Goal: Task Accomplishment & Management: Complete application form

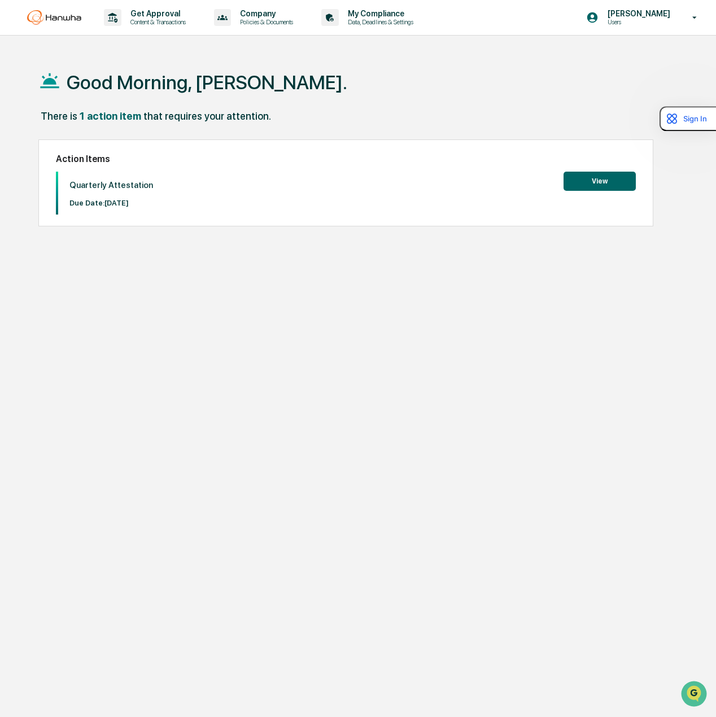
click at [593, 184] on button "View" at bounding box center [599, 181] width 72 height 19
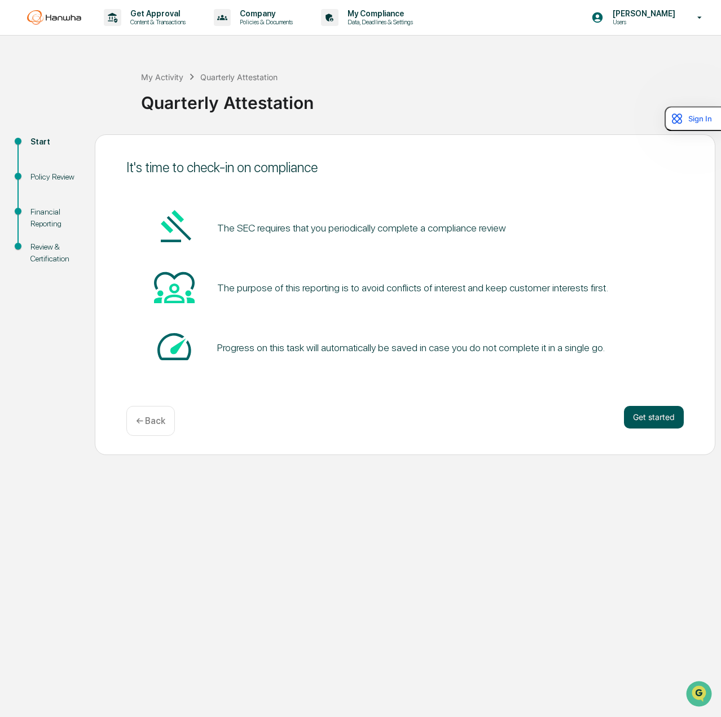
click at [641, 415] on button "Get started" at bounding box center [654, 417] width 60 height 23
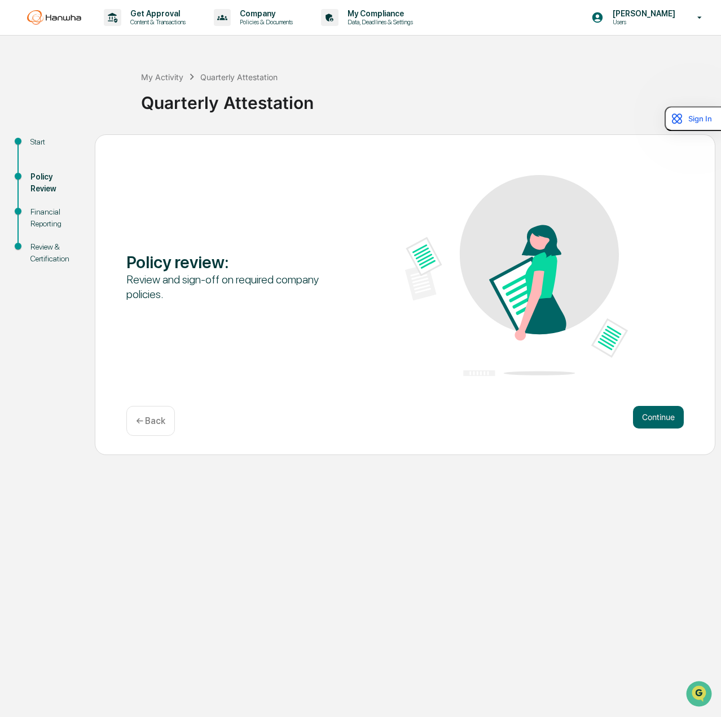
click at [641, 415] on button "Continue" at bounding box center [658, 417] width 51 height 23
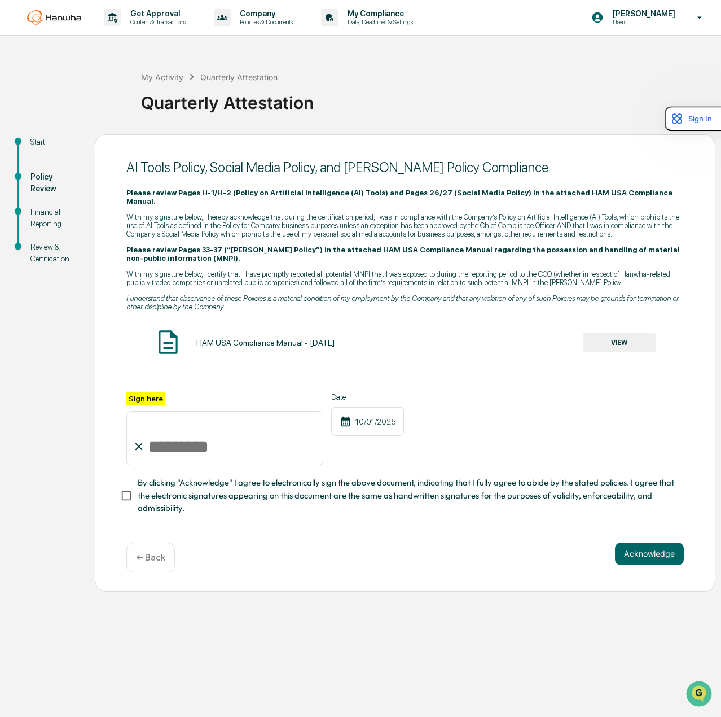
click at [610, 333] on button "VIEW" at bounding box center [619, 342] width 73 height 19
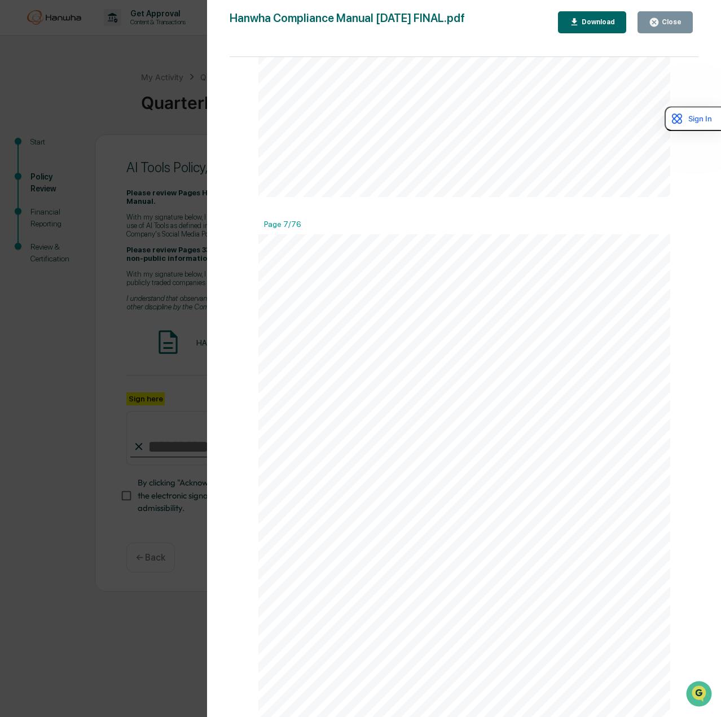
scroll to position [3274, 0]
click at [651, 24] on icon "button" at bounding box center [654, 22] width 11 height 11
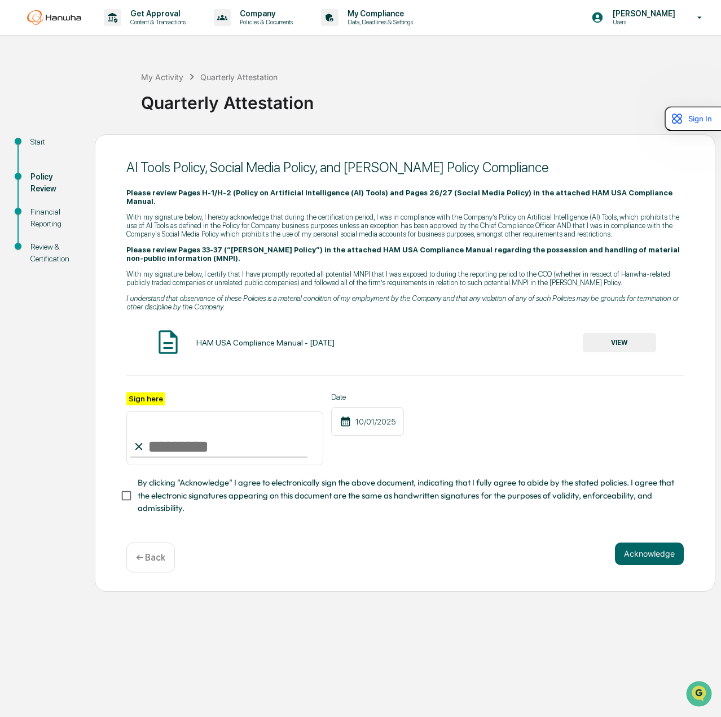
click at [242, 433] on input "Sign here" at bounding box center [224, 438] width 197 height 54
type input "**********"
click at [221, 495] on span "By clicking "Acknowledge" I agree to electronically sign the above document, in…" at bounding box center [406, 495] width 537 height 38
click at [639, 550] on button "Acknowledge" at bounding box center [649, 553] width 69 height 23
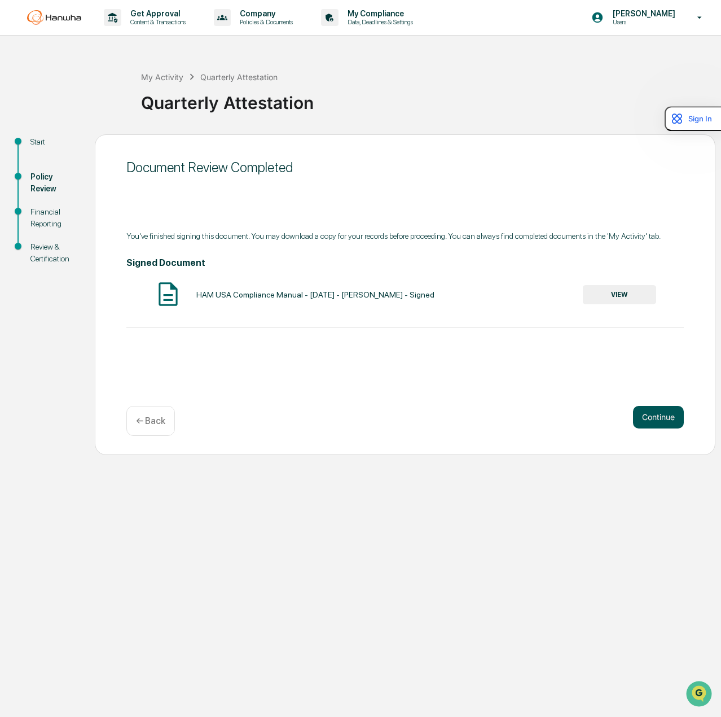
click at [663, 411] on button "Continue" at bounding box center [658, 417] width 51 height 23
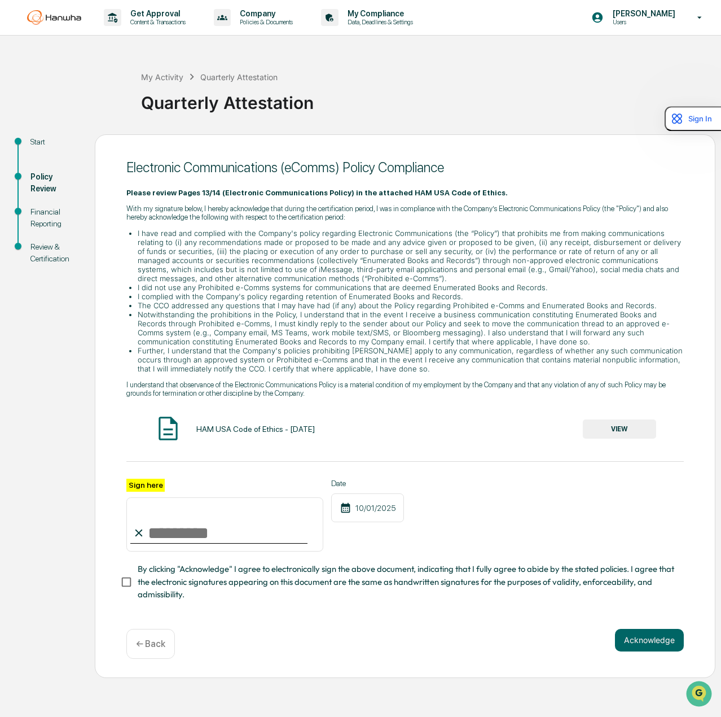
click at [634, 431] on button "VIEW" at bounding box center [619, 428] width 73 height 19
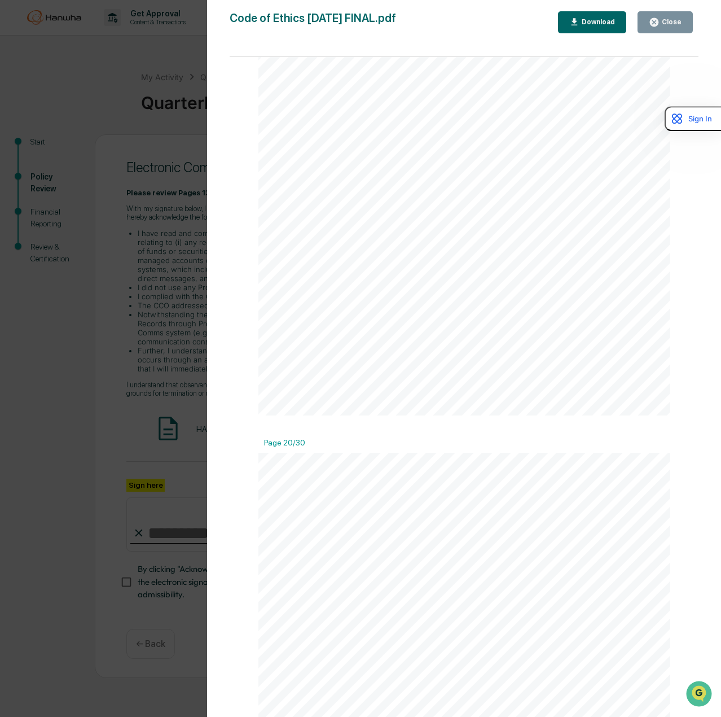
scroll to position [10844, 0]
click at [655, 23] on icon "button" at bounding box center [654, 22] width 11 height 11
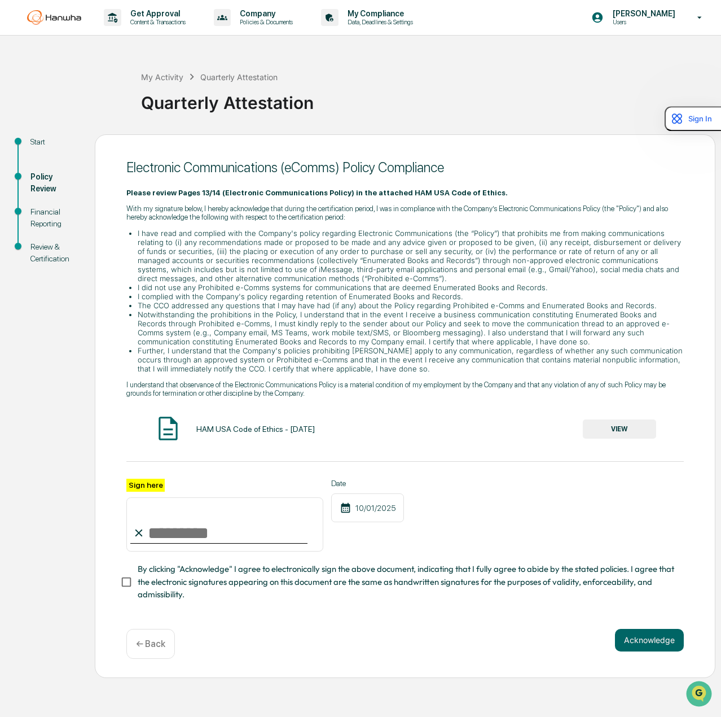
click at [248, 538] on input "Sign here" at bounding box center [224, 524] width 197 height 54
type input "**********"
click at [253, 578] on span "By clicking "Acknowledge" I agree to electronically sign the above document, in…" at bounding box center [406, 582] width 537 height 38
click at [634, 639] on button "Acknowledge" at bounding box center [649, 640] width 69 height 23
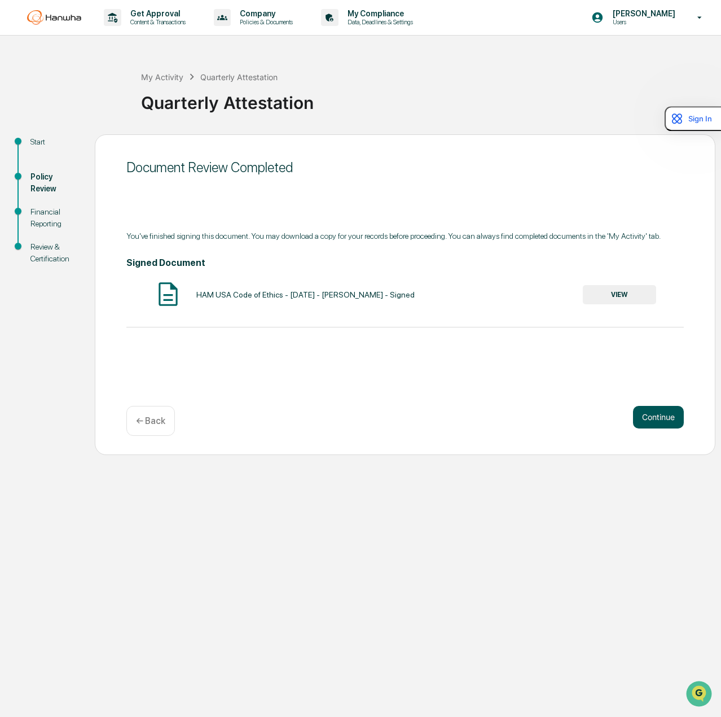
click at [641, 413] on button "Continue" at bounding box center [658, 417] width 51 height 23
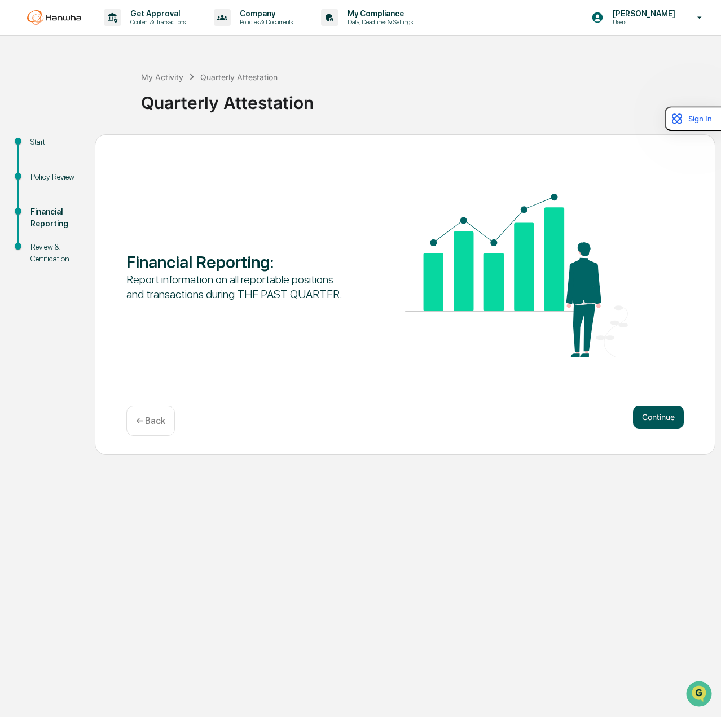
click at [655, 417] on button "Continue" at bounding box center [658, 417] width 51 height 23
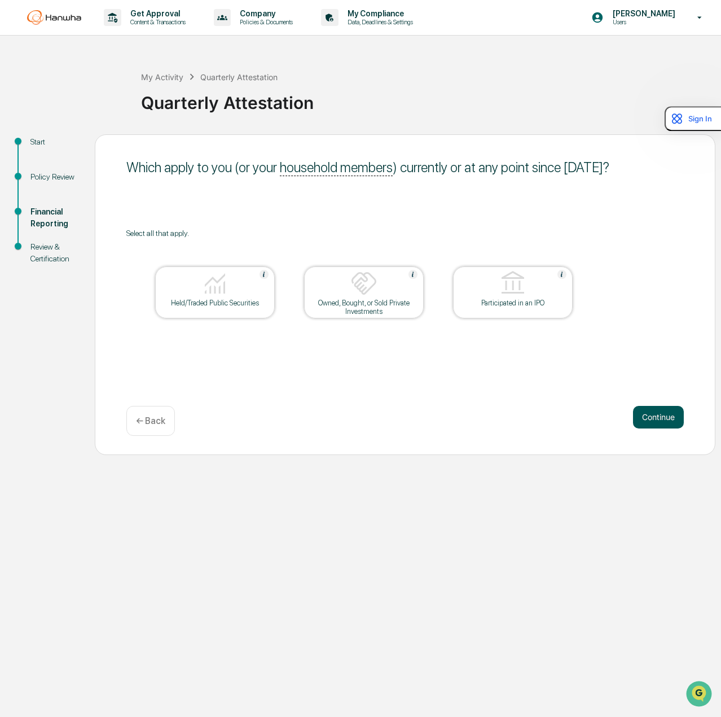
click at [653, 422] on button "Continue" at bounding box center [658, 417] width 51 height 23
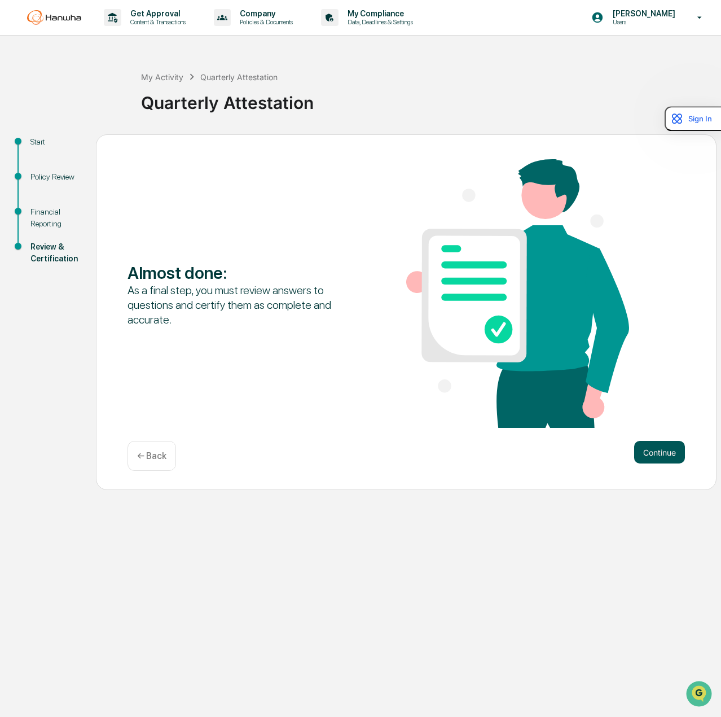
click at [660, 449] on button "Continue" at bounding box center [659, 452] width 51 height 23
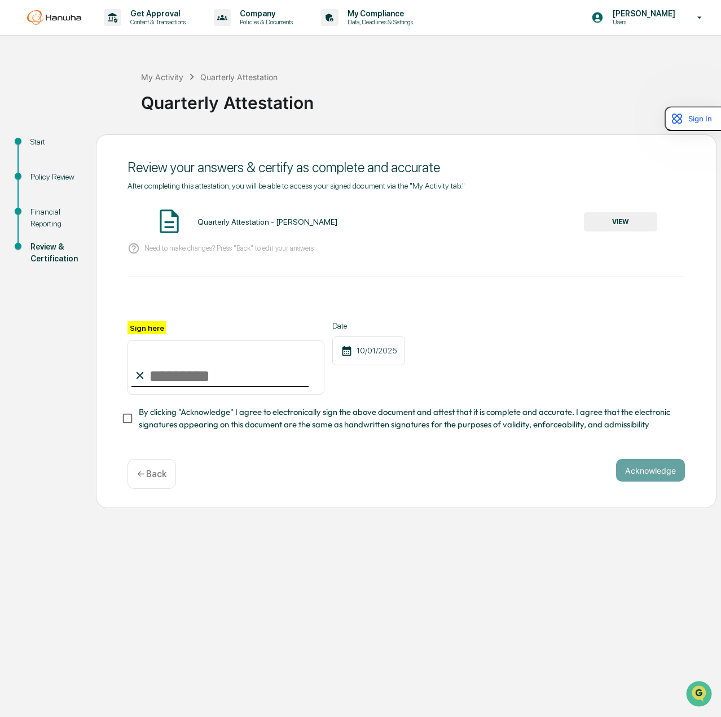
click at [221, 379] on input "Sign here" at bounding box center [226, 367] width 197 height 54
type input "**********"
drag, startPoint x: 278, startPoint y: 440, endPoint x: 282, endPoint y: 428, distance: 12.7
click at [278, 440] on div "**********" at bounding box center [407, 314] width 558 height 267
click at [290, 421] on span "By clicking "Acknowledge" I agree to electronically sign the above document and…" at bounding box center [407, 418] width 537 height 25
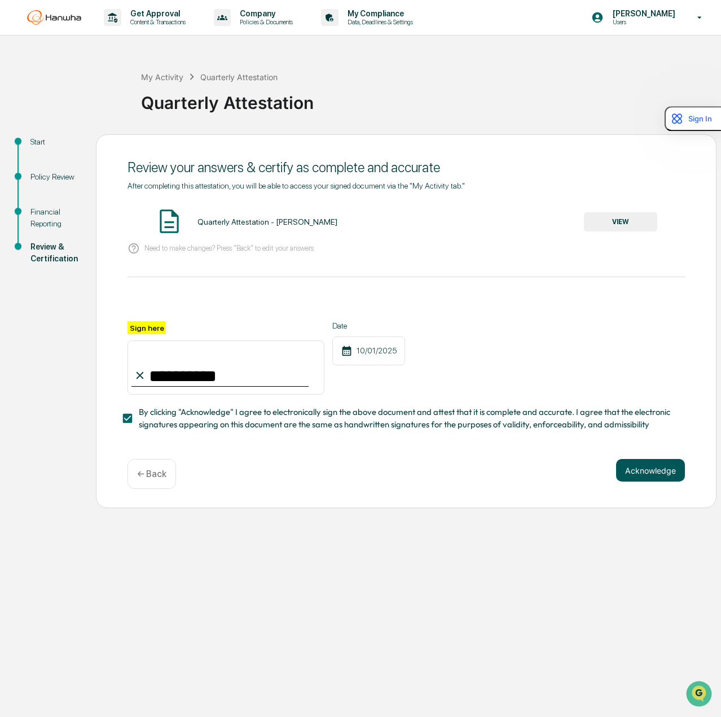
click at [634, 474] on button "Acknowledge" at bounding box center [650, 470] width 69 height 23
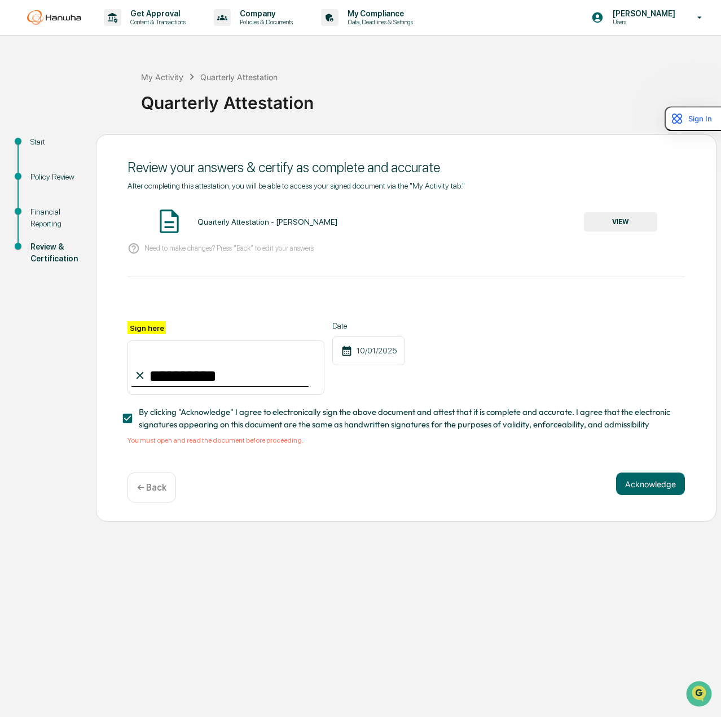
click at [616, 218] on button "VIEW" at bounding box center [620, 221] width 73 height 19
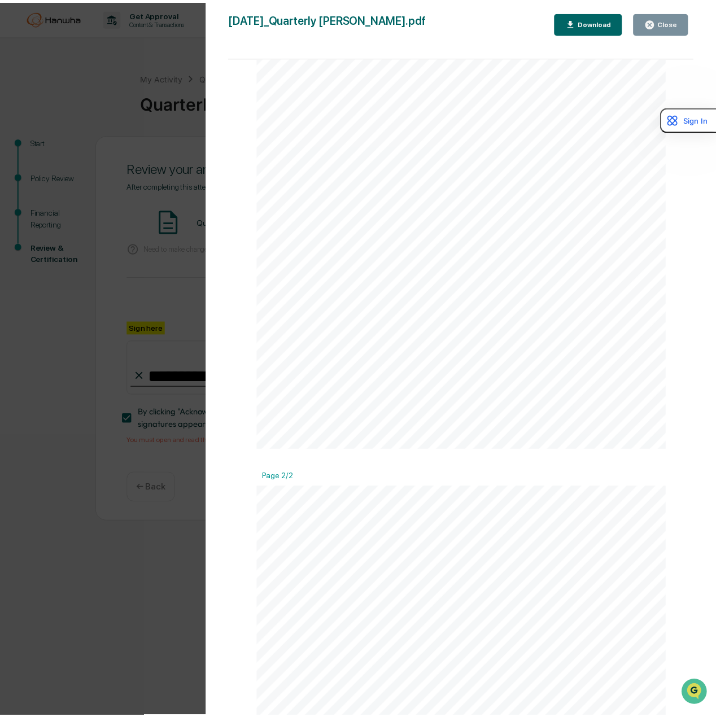
scroll to position [395, 0]
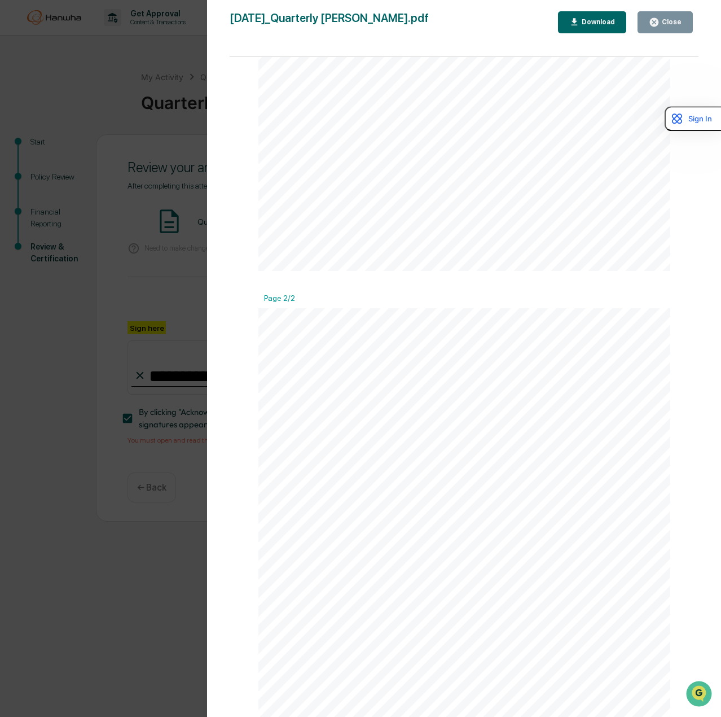
click at [658, 20] on icon "button" at bounding box center [654, 22] width 11 height 11
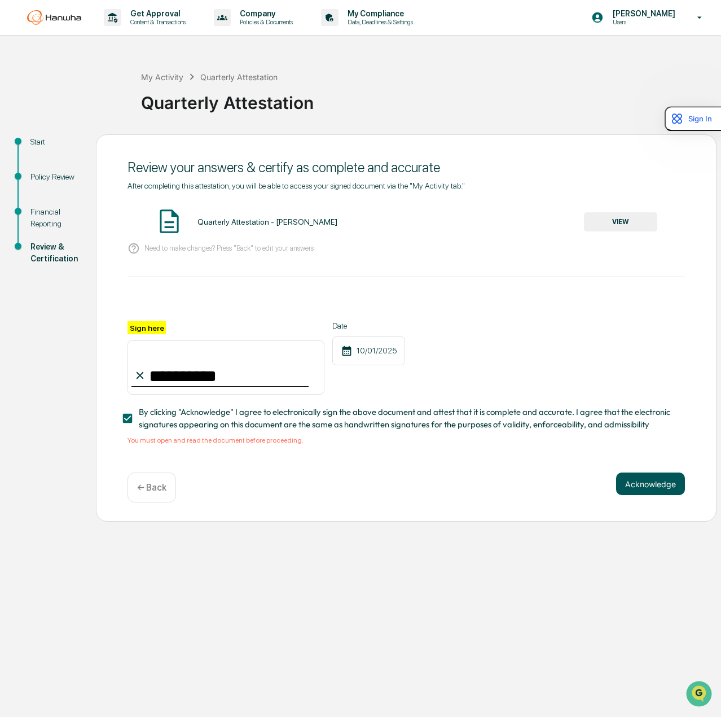
click at [646, 487] on button "Acknowledge" at bounding box center [650, 483] width 69 height 23
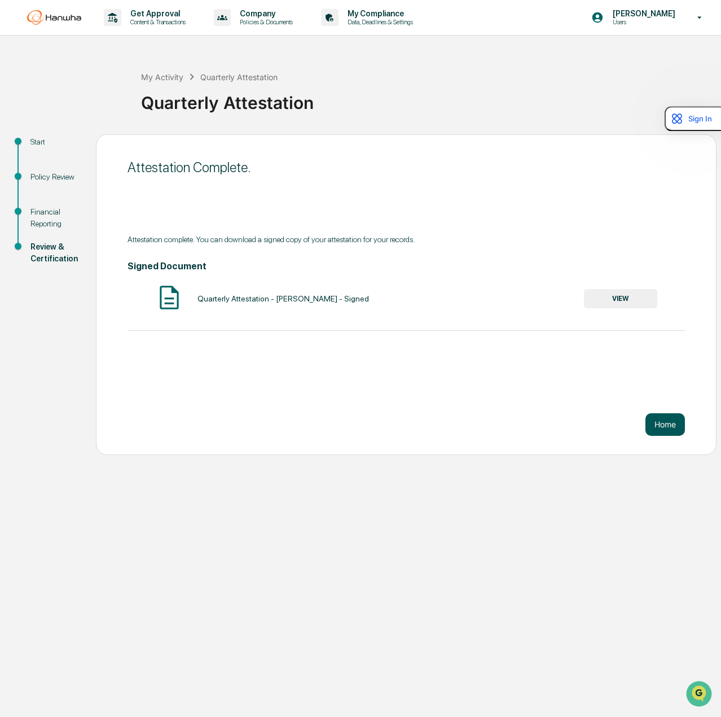
click at [660, 430] on button "Home" at bounding box center [666, 424] width 40 height 23
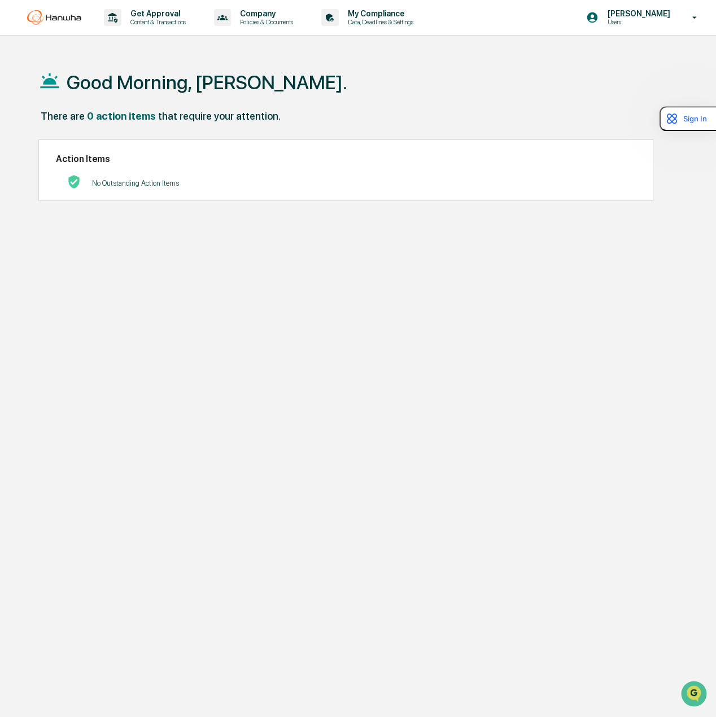
click at [567, 350] on div "Good Morning, [PERSON_NAME]. There are 0 action items that require your attenti…" at bounding box center [360, 412] width 678 height 717
